Goal: Transaction & Acquisition: Purchase product/service

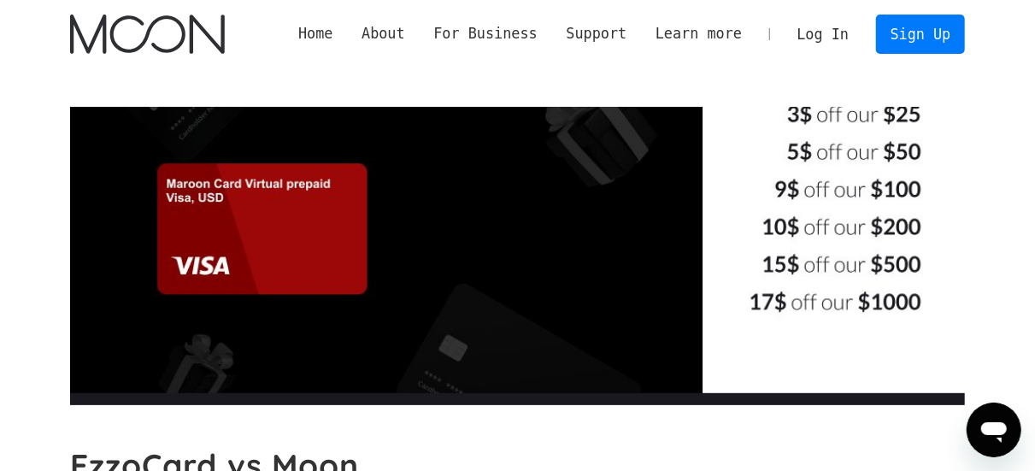
click at [155, 37] on img "home" at bounding box center [147, 34] width 155 height 39
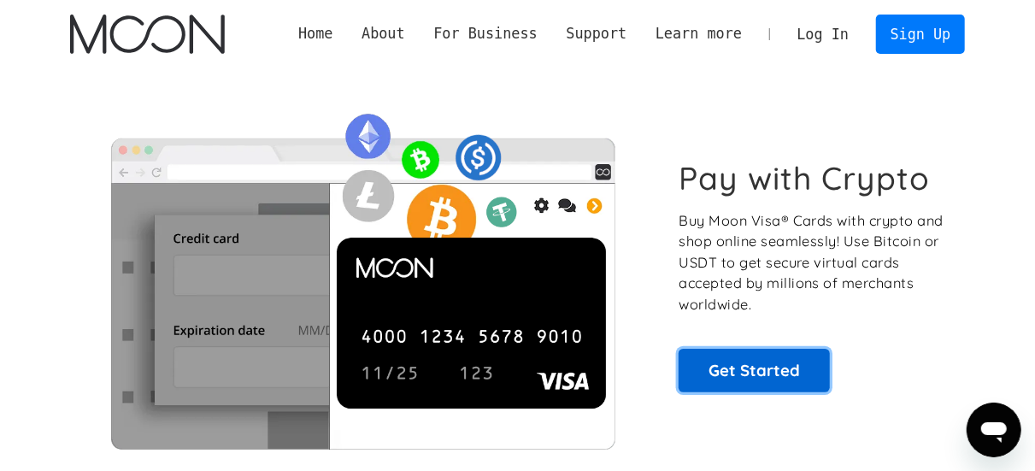
click at [766, 376] on link "Get Started" at bounding box center [753, 370] width 151 height 43
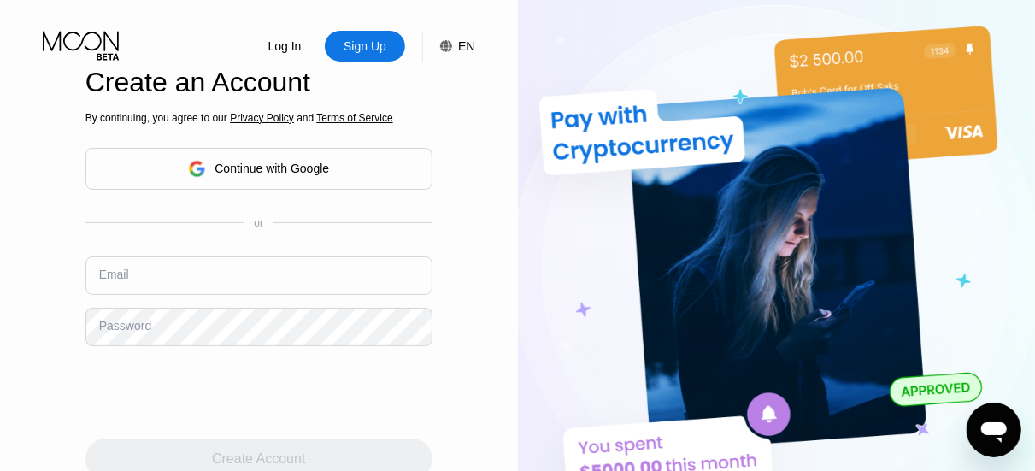
click at [142, 291] on input "text" at bounding box center [258, 275] width 347 height 38
paste input "[EMAIL_ADDRESS][DOMAIN_NAME]"
type input "[EMAIL_ADDRESS][DOMAIN_NAME]"
click at [147, 332] on div "Password" at bounding box center [125, 326] width 52 height 14
click at [140, 332] on div "Password" at bounding box center [125, 326] width 52 height 14
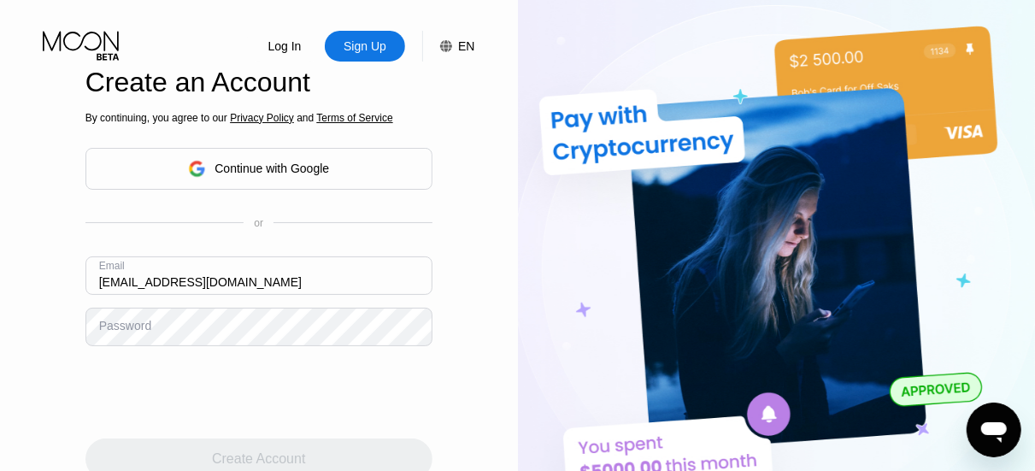
click at [137, 332] on div "Password" at bounding box center [125, 326] width 52 height 14
click at [138, 332] on div "Password" at bounding box center [125, 326] width 52 height 14
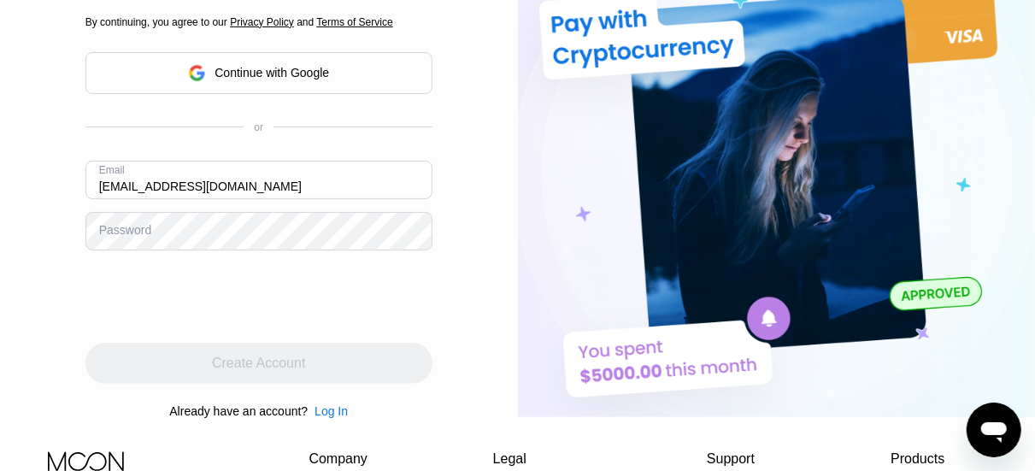
scroll to position [171, 0]
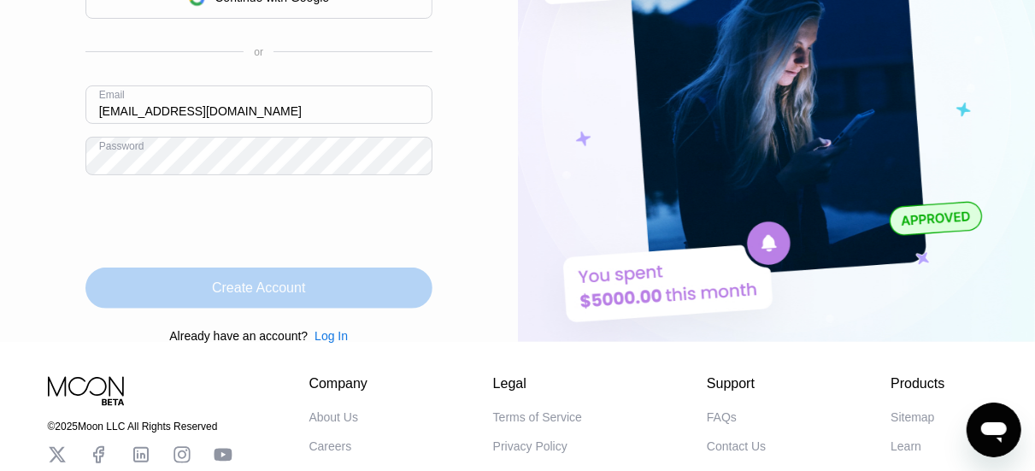
click at [217, 296] on div "Create Account" at bounding box center [258, 287] width 93 height 17
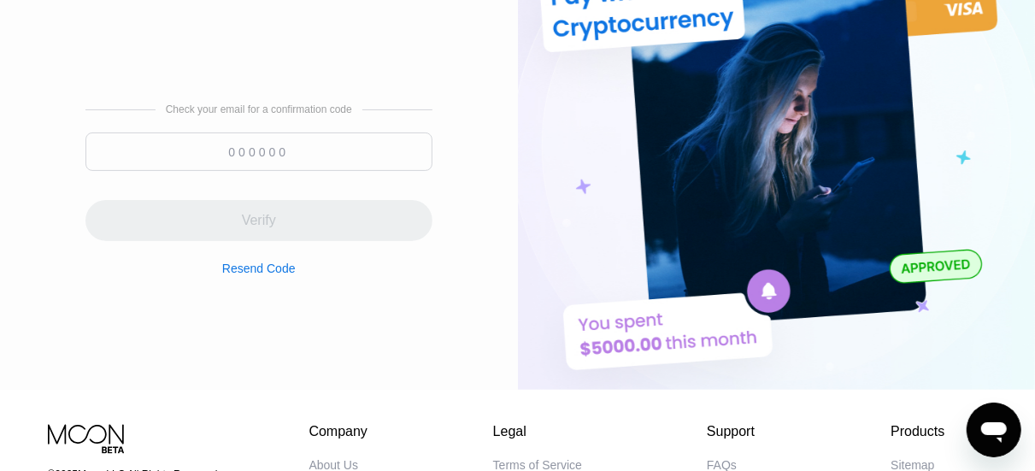
scroll to position [85, 0]
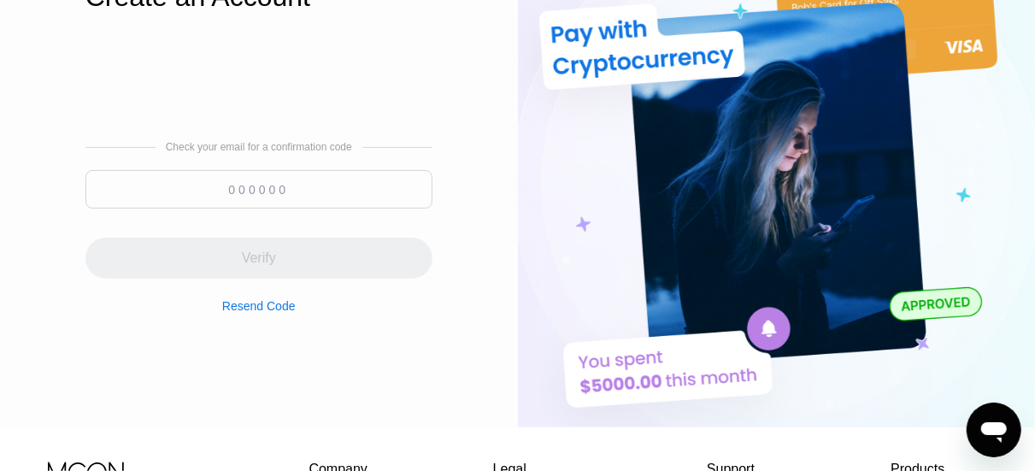
click at [228, 193] on input at bounding box center [258, 189] width 347 height 38
paste input "676946"
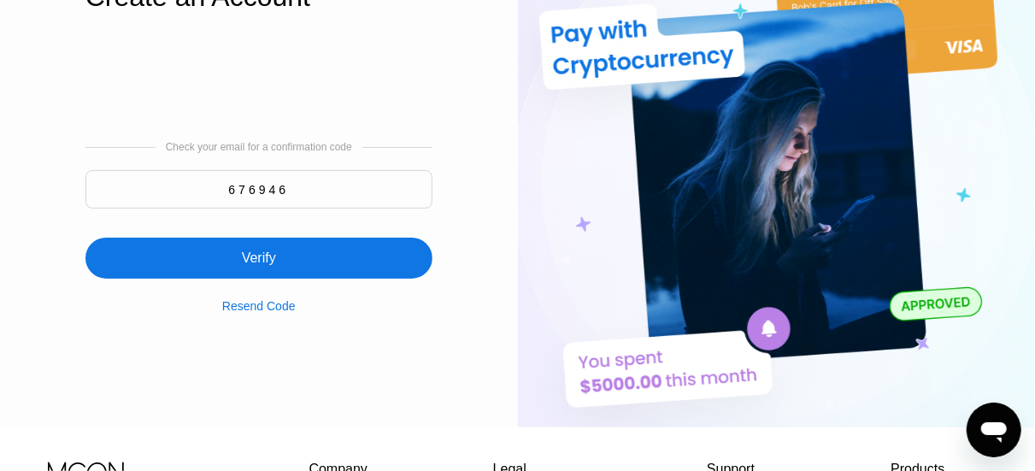
type input "676946"
click at [257, 267] on div "Verify" at bounding box center [259, 257] width 34 height 17
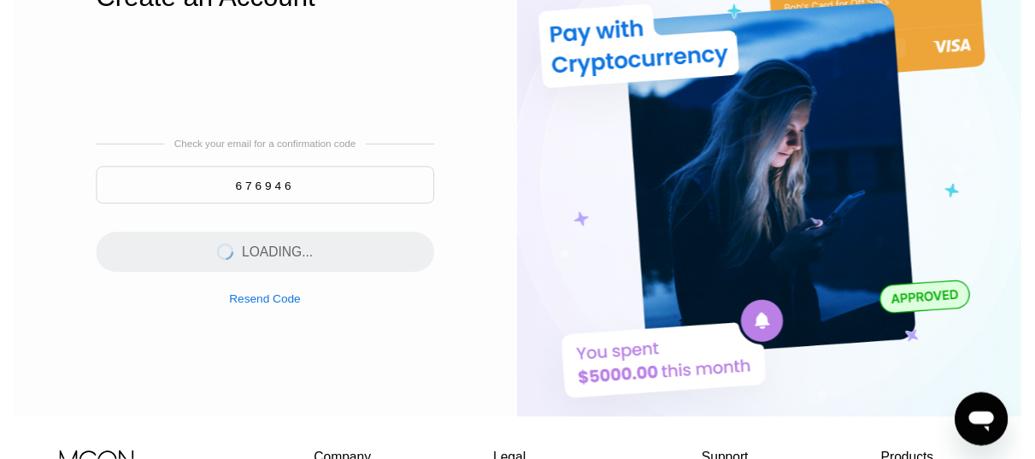
scroll to position [0, 0]
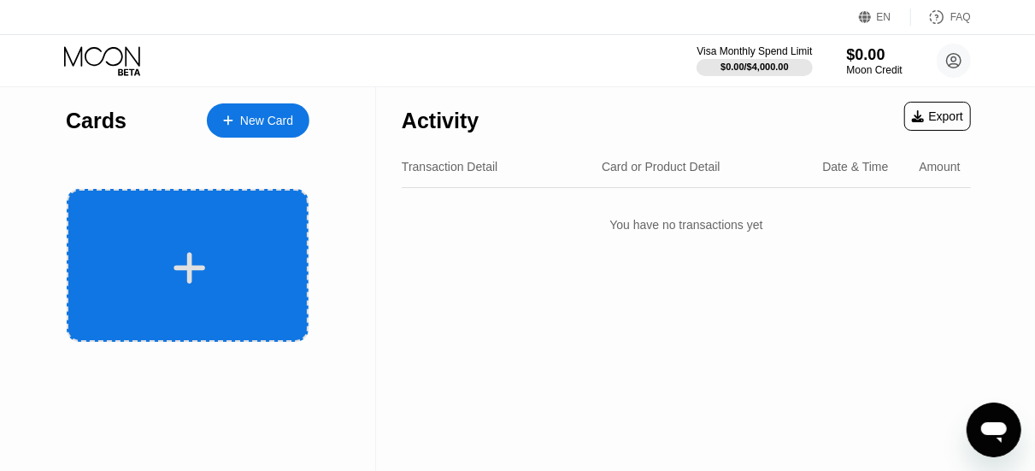
click at [174, 258] on icon at bounding box center [189, 268] width 33 height 38
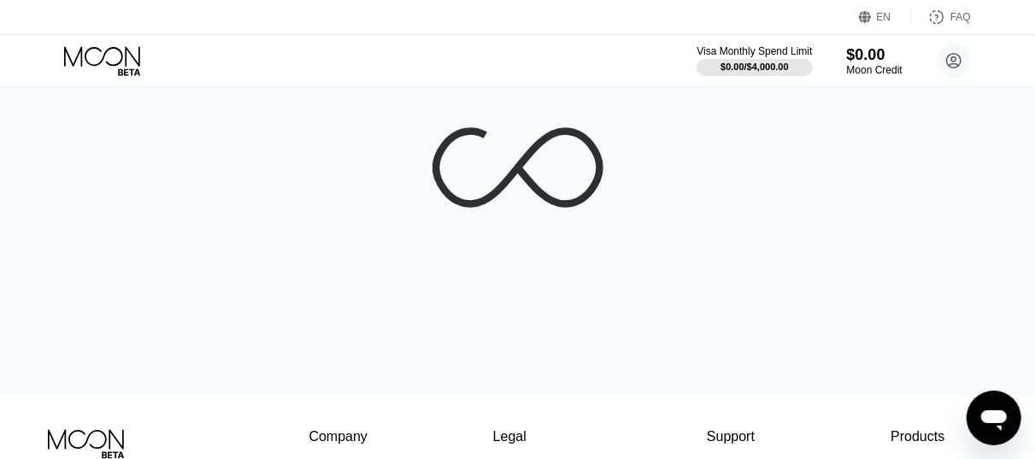
scroll to position [171, 0]
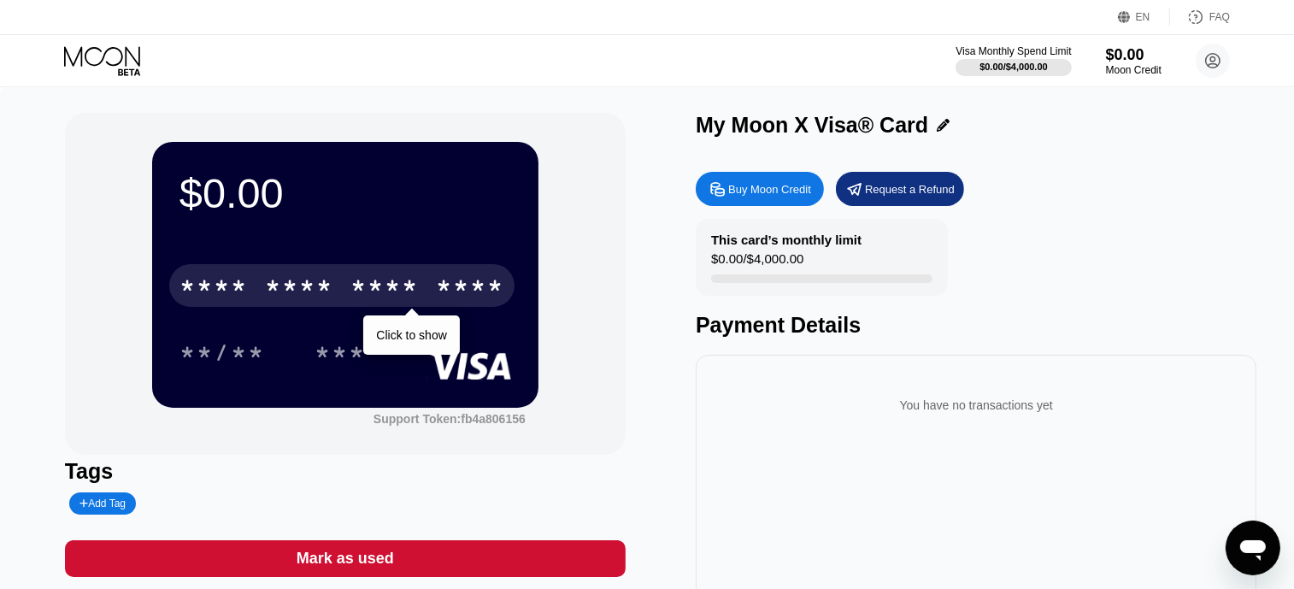
click at [403, 302] on div "* * * *" at bounding box center [384, 287] width 68 height 27
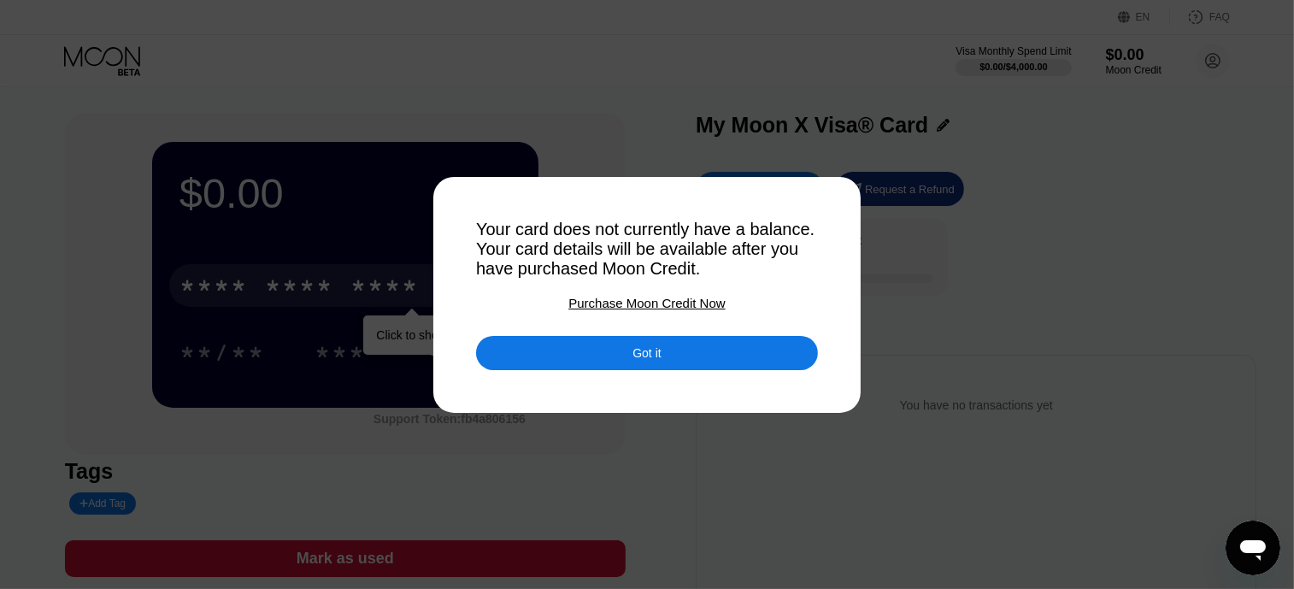
click at [517, 352] on div "Got it" at bounding box center [647, 353] width 342 height 34
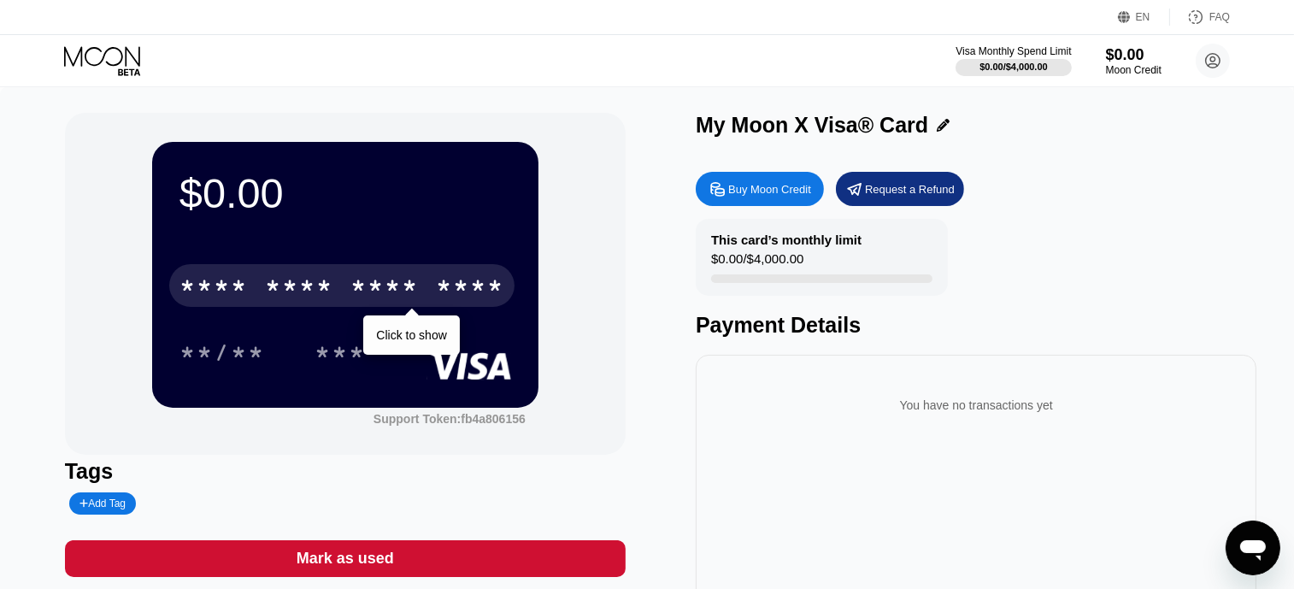
click at [764, 188] on div "Buy Moon Credit" at bounding box center [769, 189] width 83 height 15
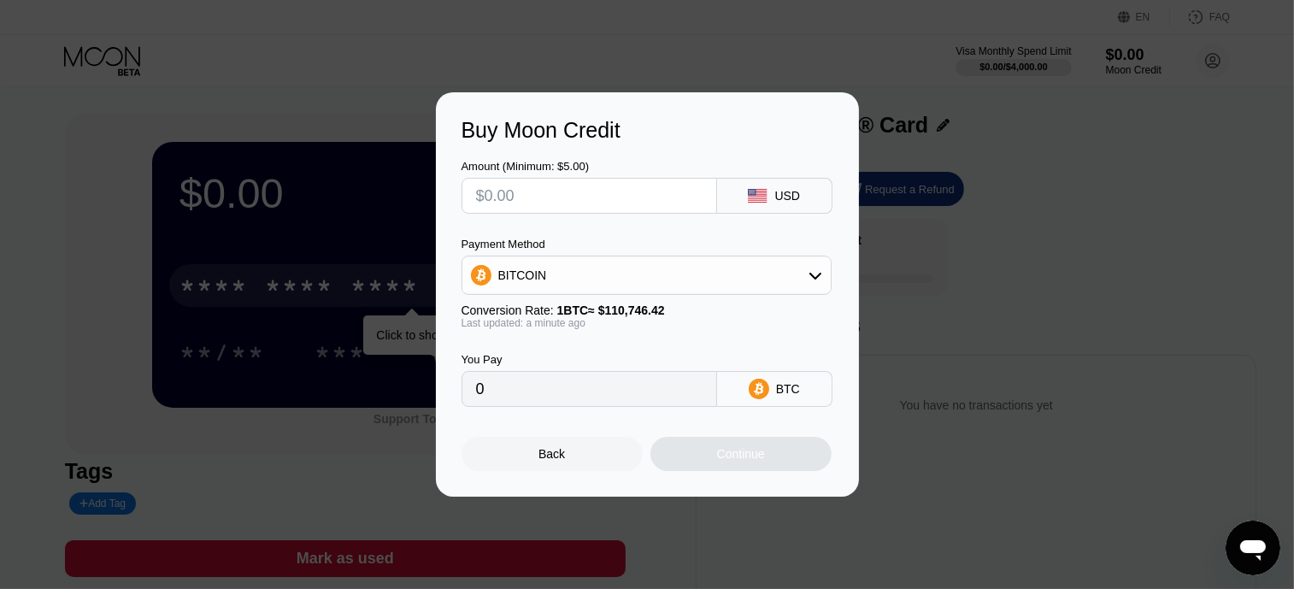
click at [537, 195] on input "text" at bounding box center [589, 196] width 226 height 34
type input "$5"
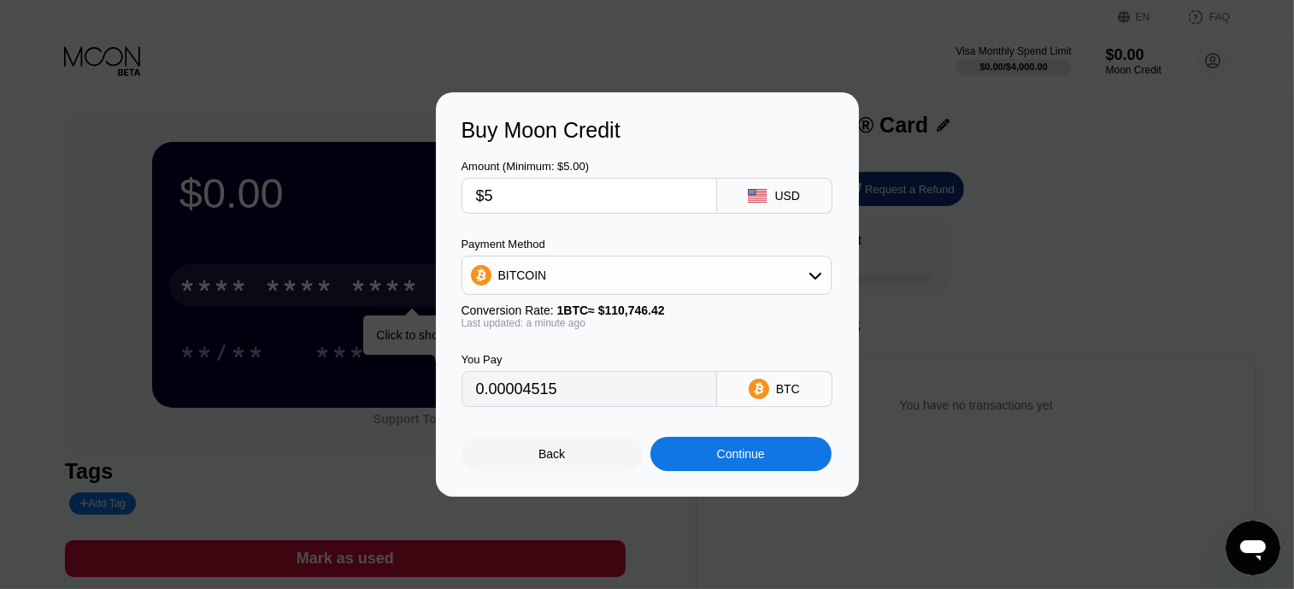
type input "0.00004515"
type input "$5"
click at [719, 461] on div "Continue" at bounding box center [741, 454] width 48 height 14
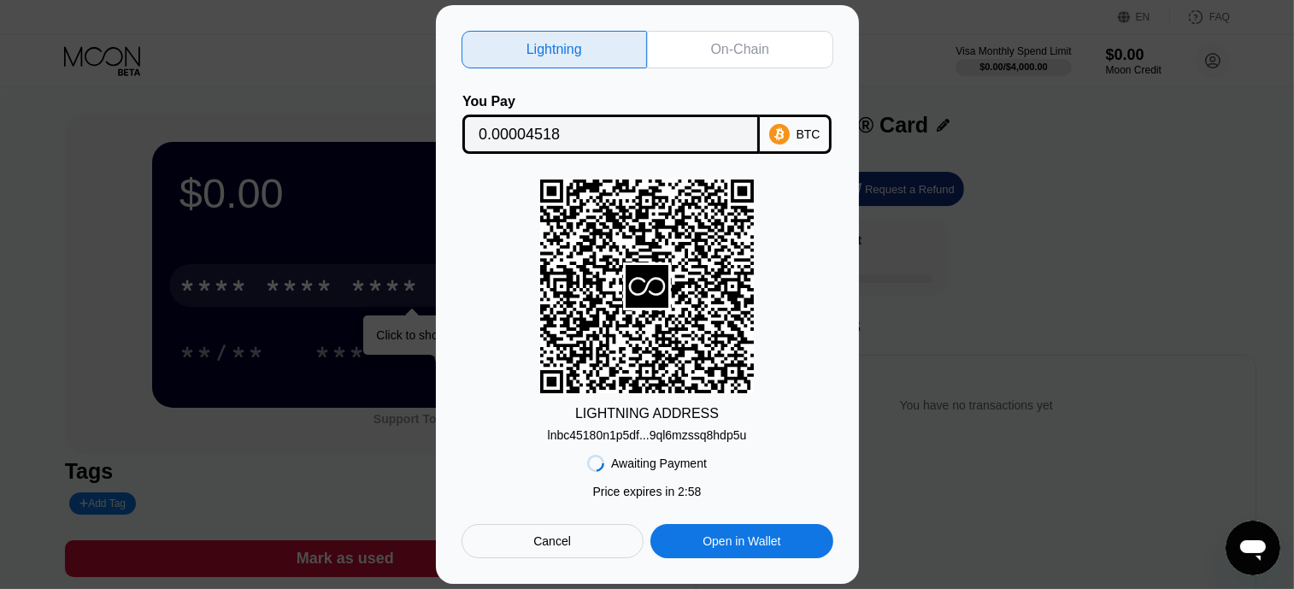
click at [727, 44] on div "On-Chain" at bounding box center [740, 49] width 58 height 17
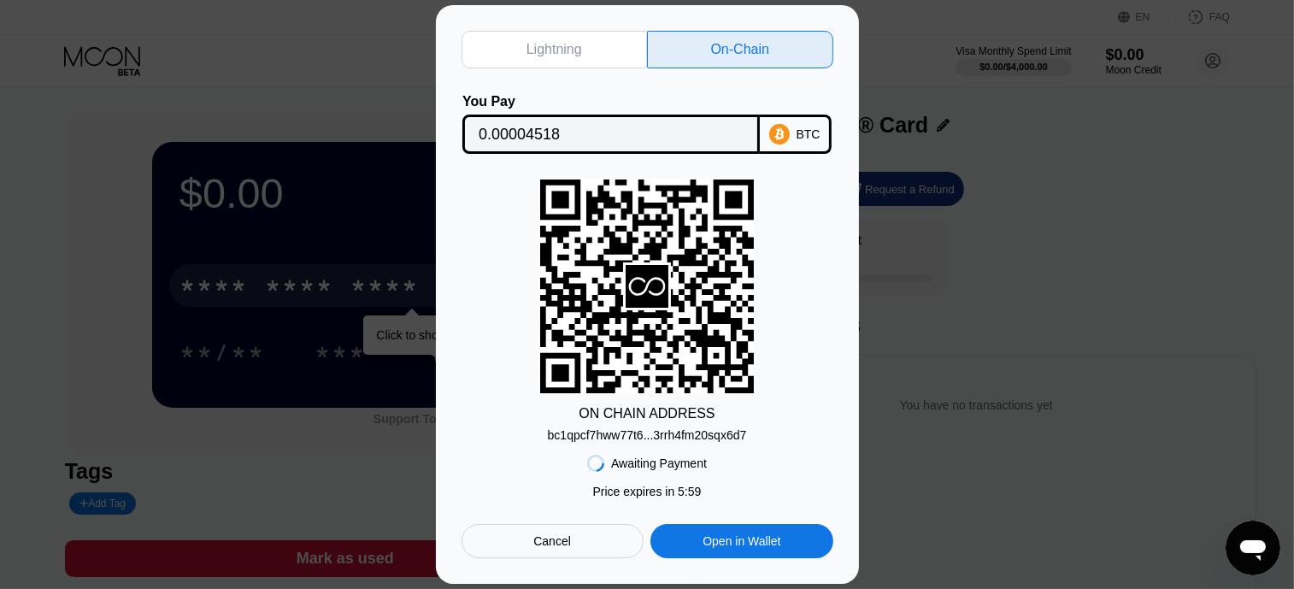
click at [557, 549] on div "Cancel" at bounding box center [552, 540] width 38 height 15
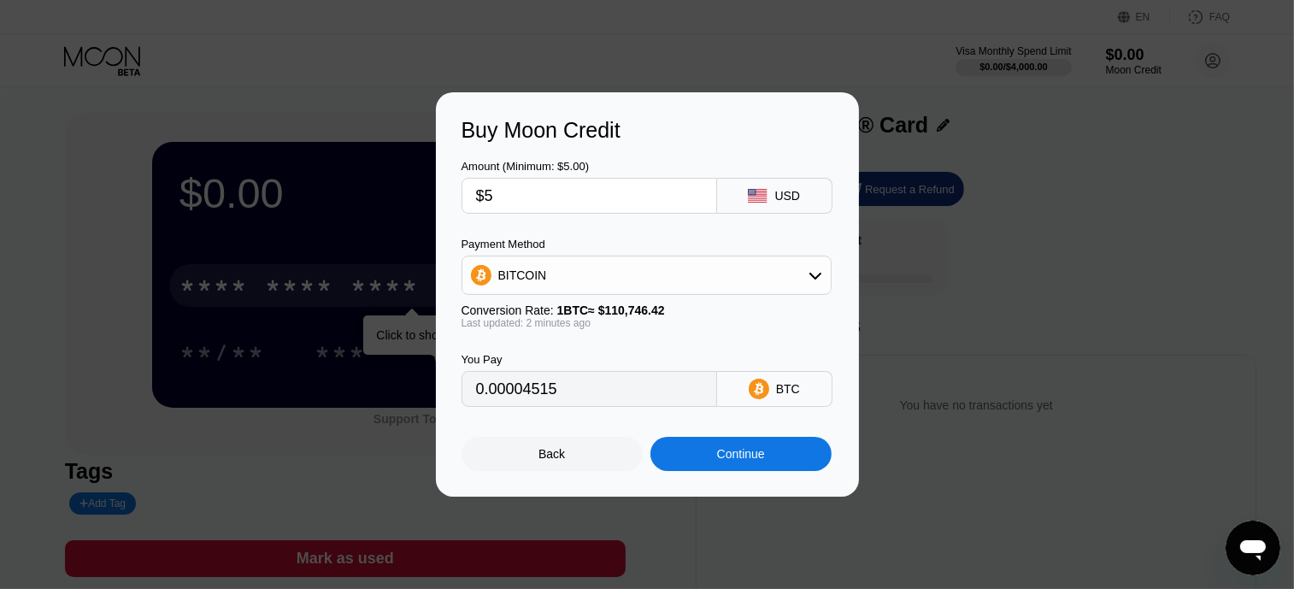
click at [561, 469] on div "Back" at bounding box center [551, 454] width 181 height 34
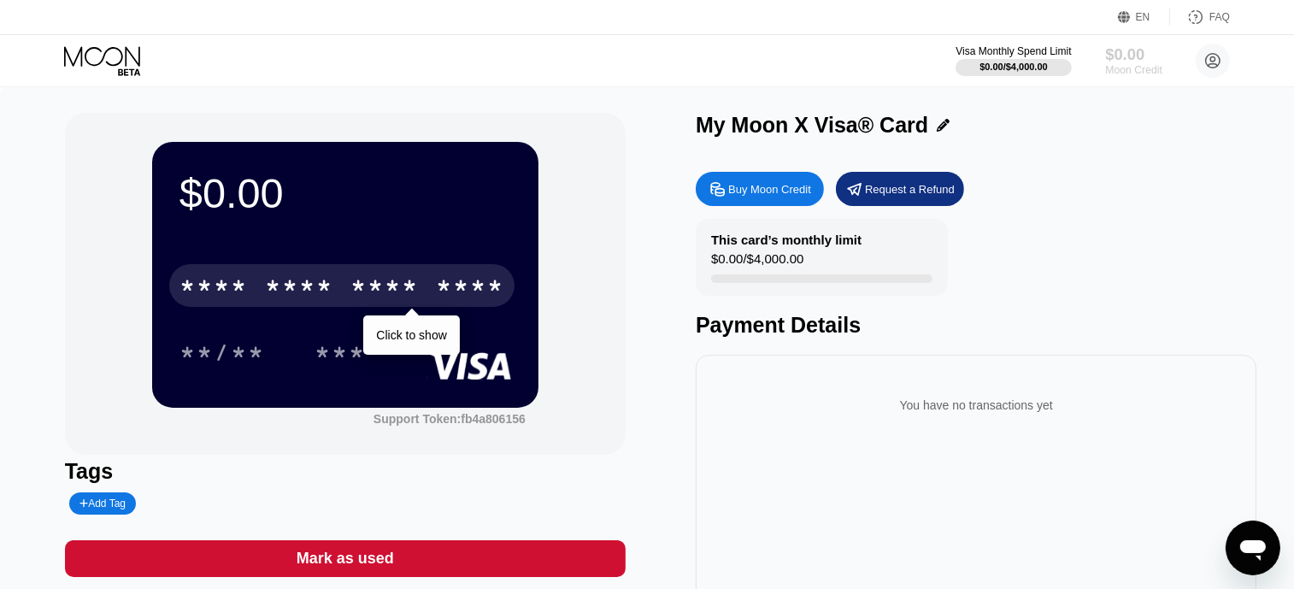
click at [1128, 64] on div "Moon Credit" at bounding box center [1133, 70] width 57 height 12
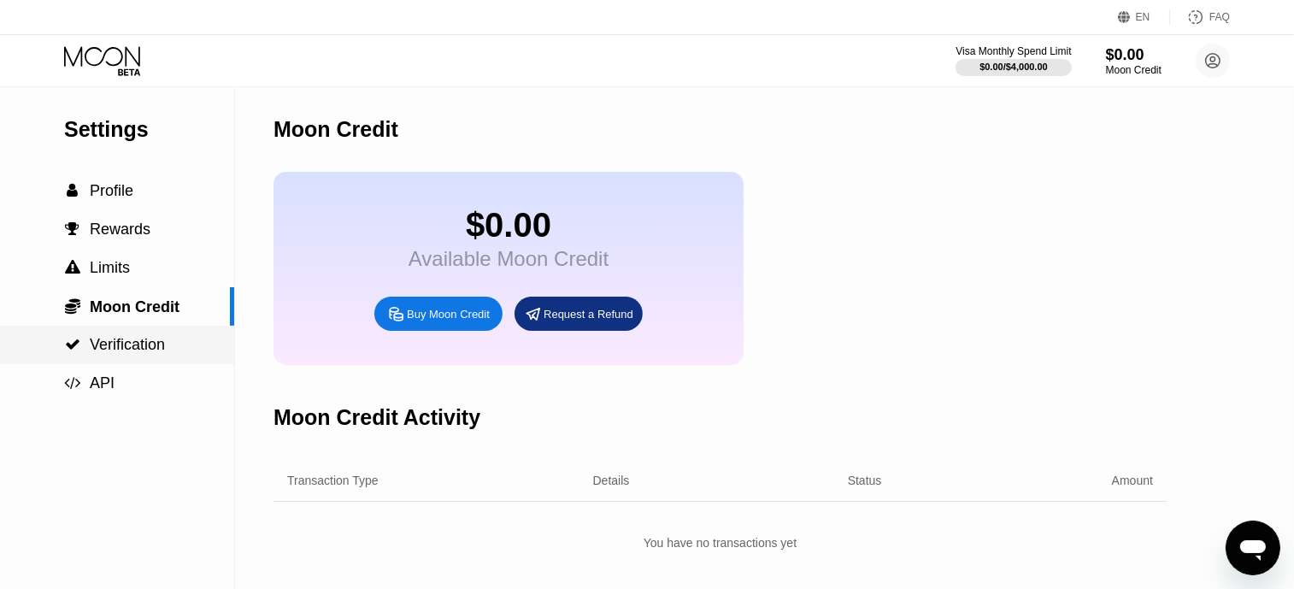
click at [131, 339] on span "Verification" at bounding box center [127, 344] width 75 height 17
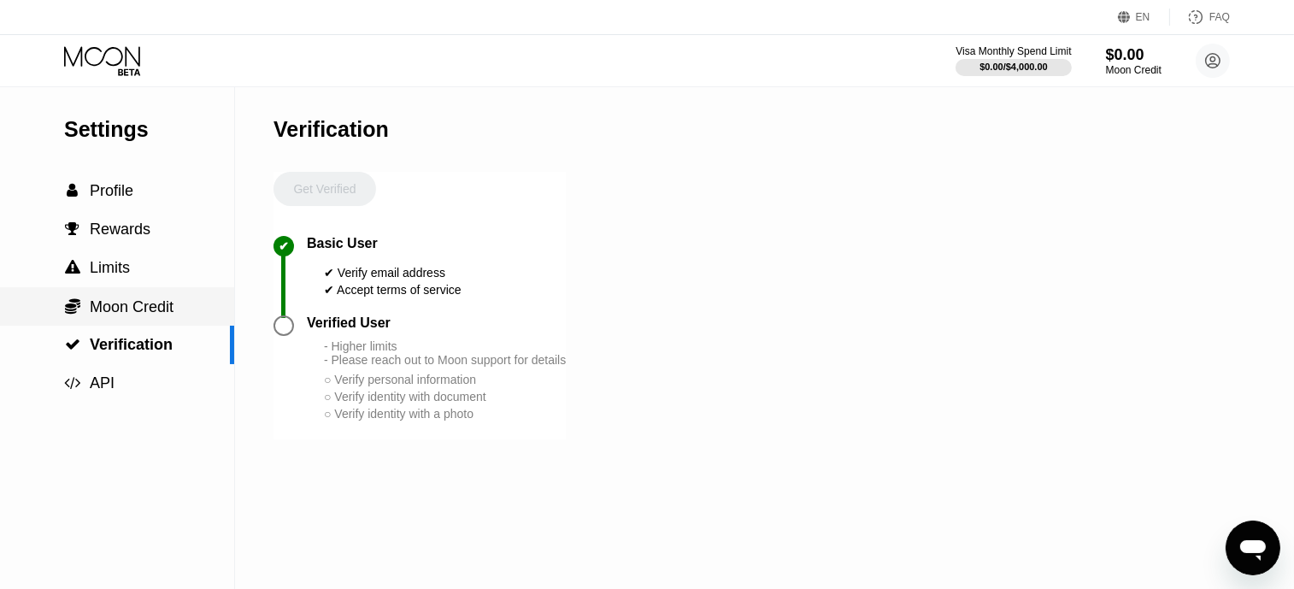
click at [152, 304] on span "Moon Credit" at bounding box center [132, 306] width 84 height 17
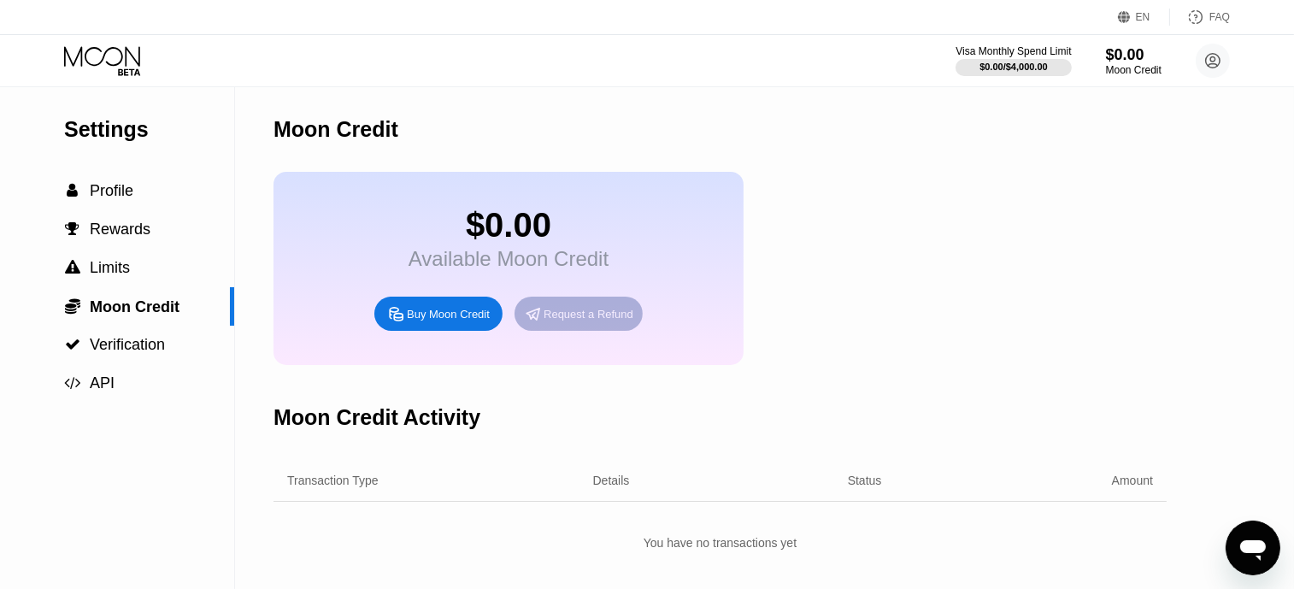
click at [591, 321] on div "Request a Refund" at bounding box center [588, 314] width 90 height 15
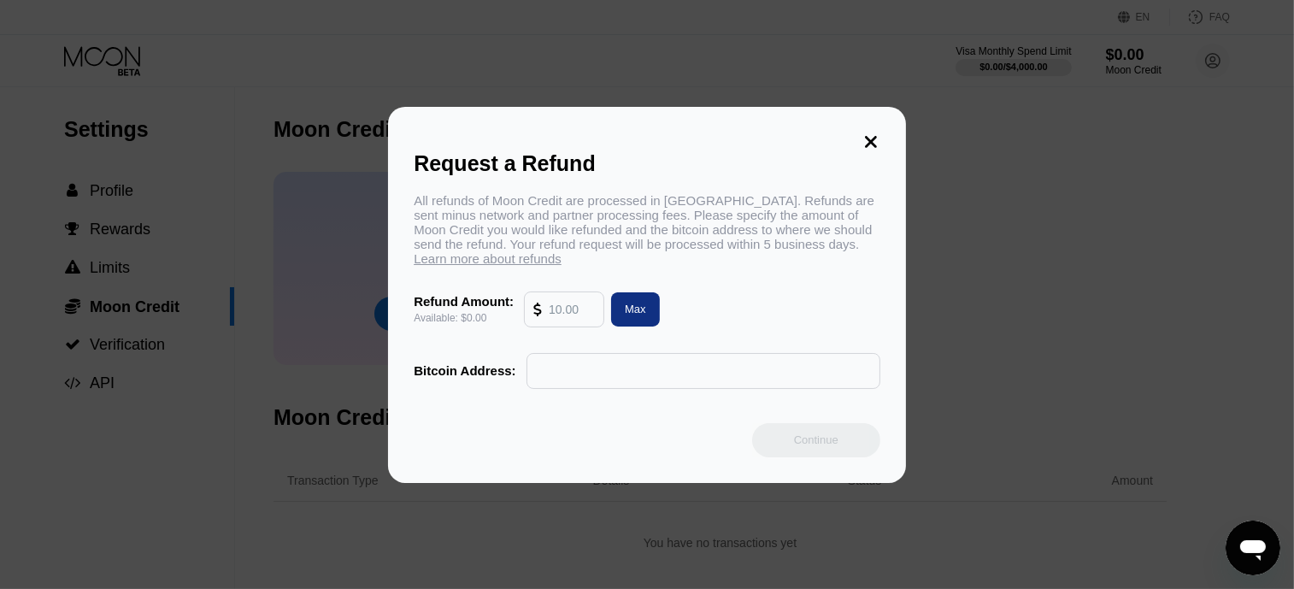
click at [866, 138] on icon at bounding box center [871, 142] width 12 height 12
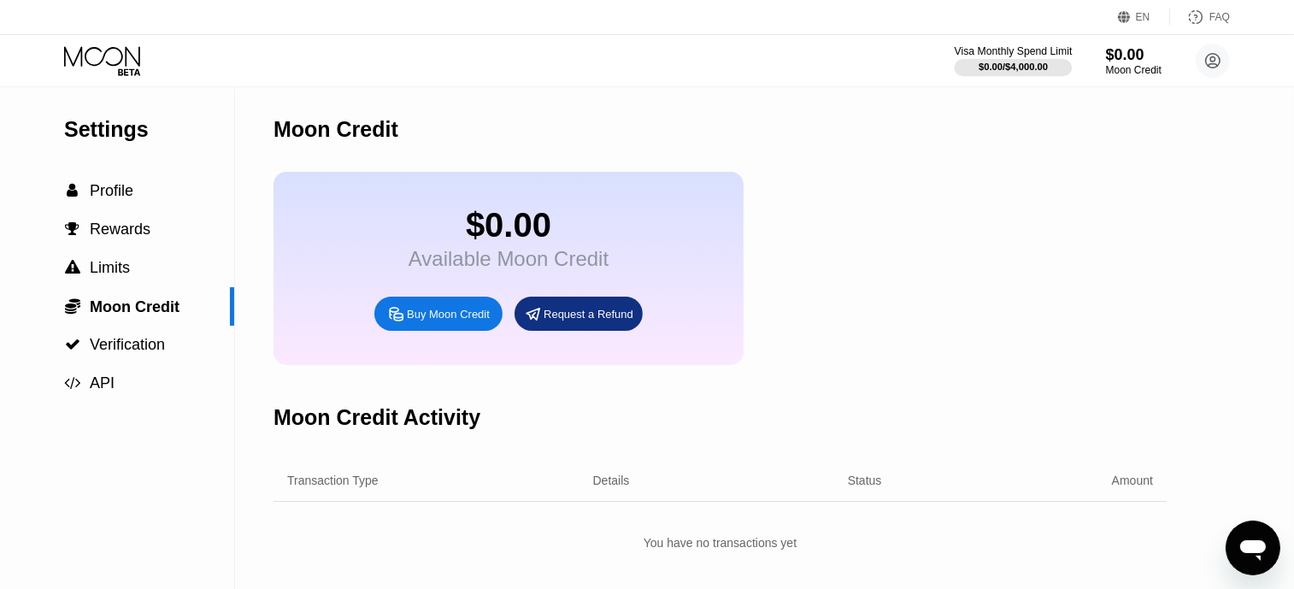
click at [1014, 62] on div "$0.00 / $4,000.00" at bounding box center [1012, 67] width 69 height 10
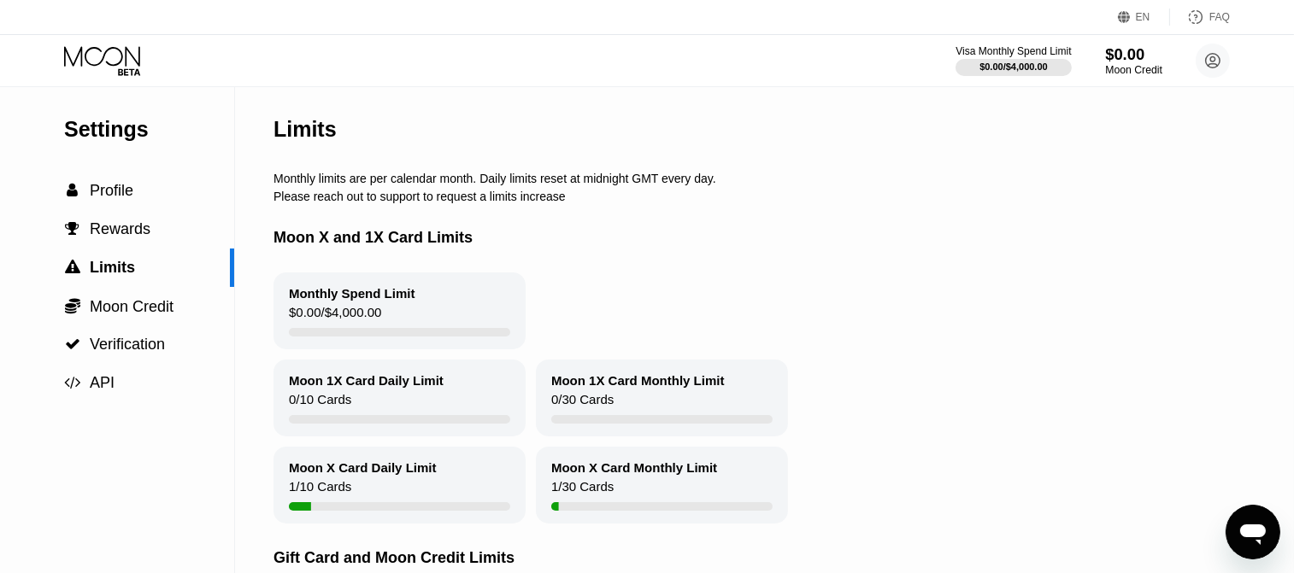
click at [1123, 70] on div "Moon Credit" at bounding box center [1133, 70] width 57 height 12
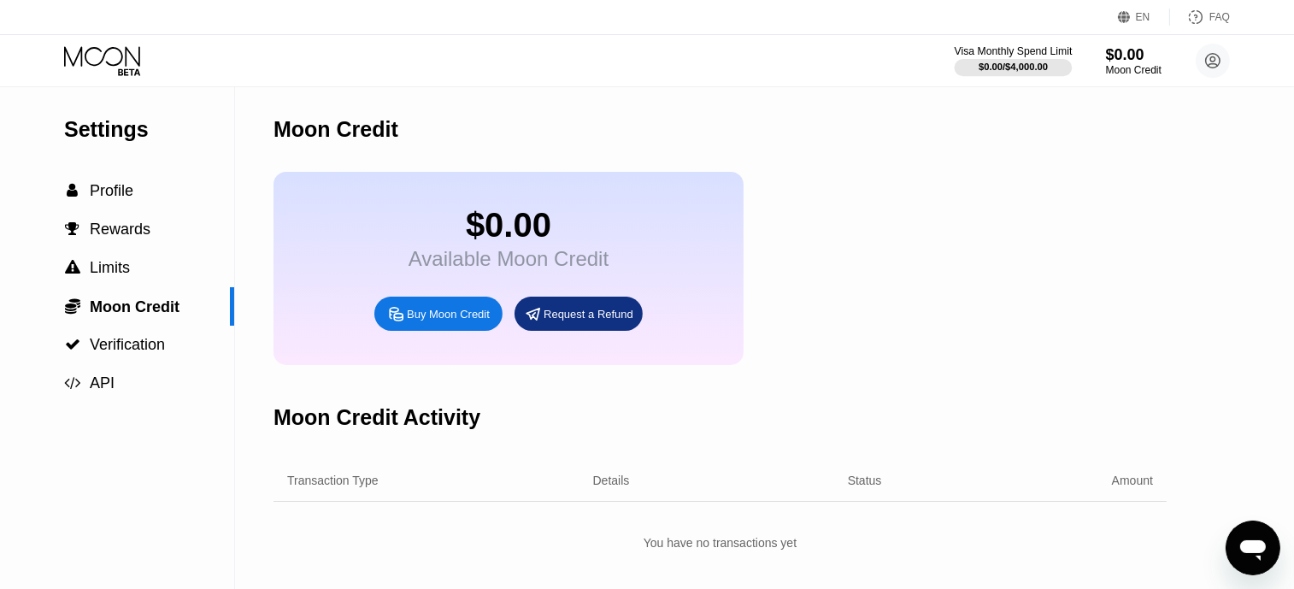
click at [1000, 64] on div "$0.00 / $4,000.00" at bounding box center [1012, 67] width 69 height 10
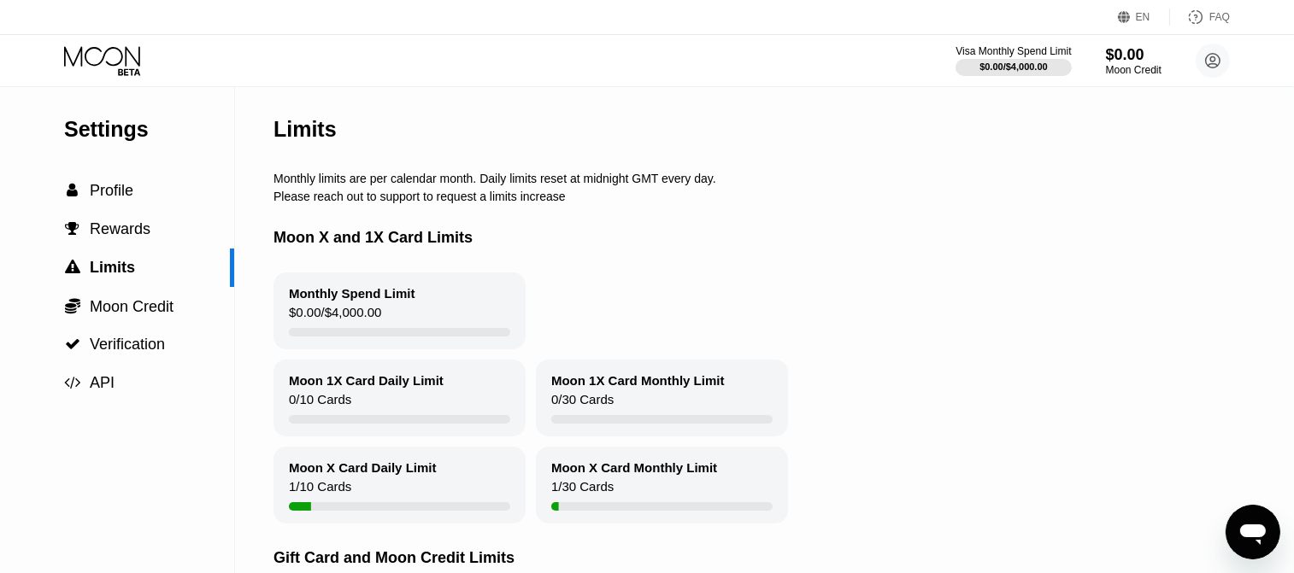
click at [1233, 526] on div "Open messaging window" at bounding box center [1251, 531] width 51 height 51
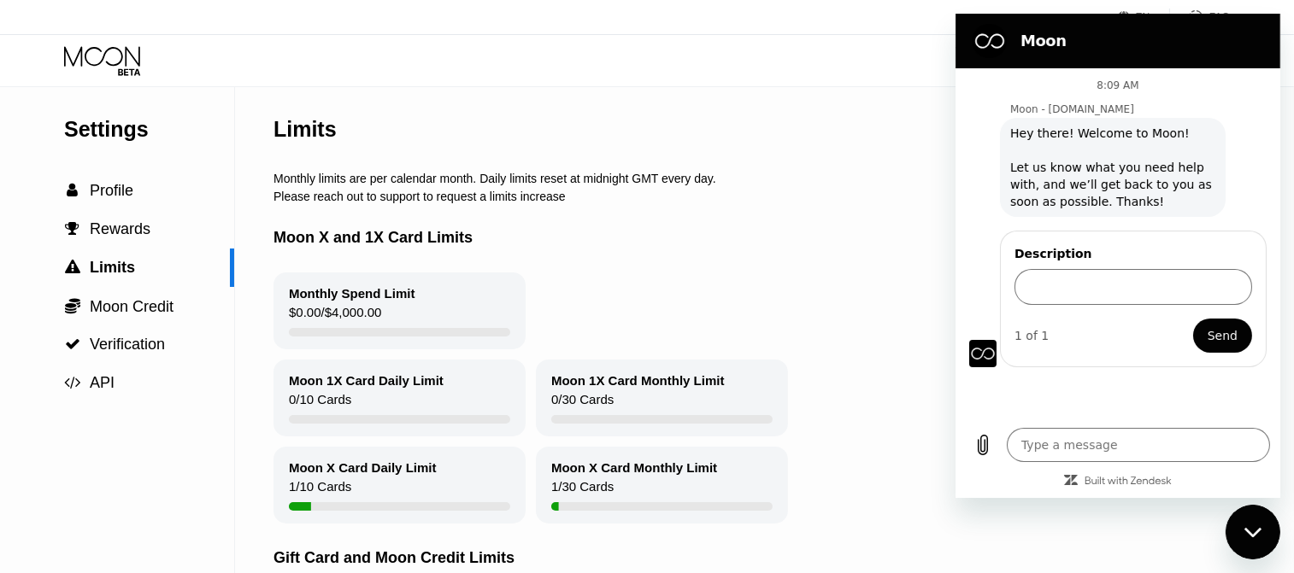
click at [1248, 529] on icon "Close messaging window" at bounding box center [1252, 531] width 18 height 11
type textarea "x"
